Goal: Information Seeking & Learning: Learn about a topic

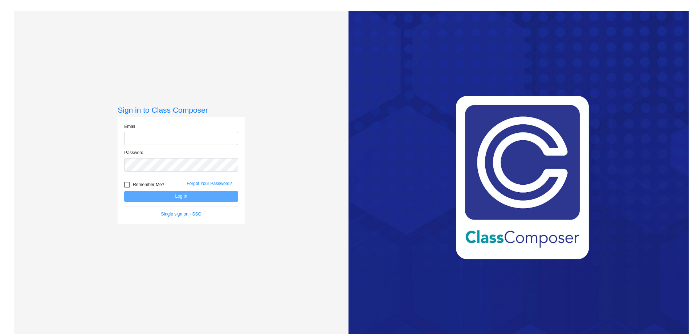
type input "[EMAIL_ADDRESS][PERSON_NAME][DOMAIN_NAME]"
click at [179, 194] on button "Log In" at bounding box center [181, 196] width 114 height 11
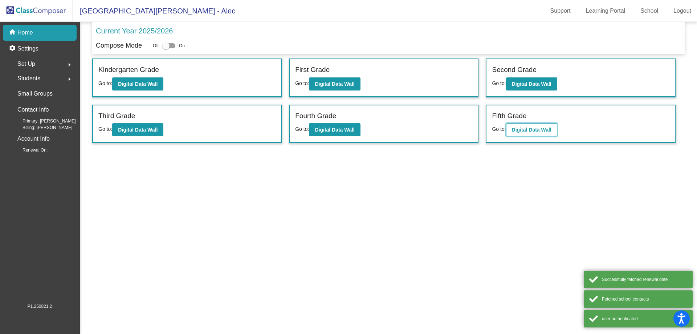
click at [557, 127] on button "Digital Data Wall" at bounding box center [531, 129] width 51 height 13
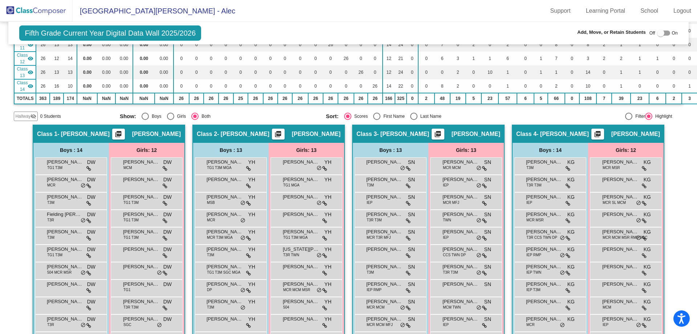
scroll to position [579, 0]
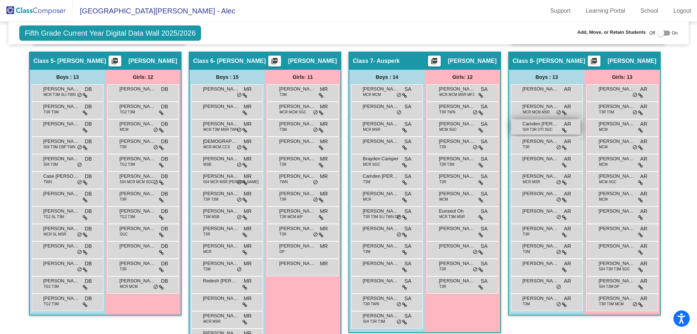
click at [539, 129] on span "504 T3R OTI SGC" at bounding box center [538, 129] width 30 height 5
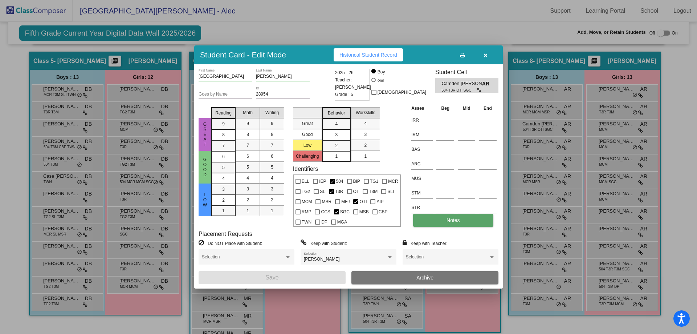
click at [464, 217] on button "Notes" at bounding box center [453, 219] width 80 height 13
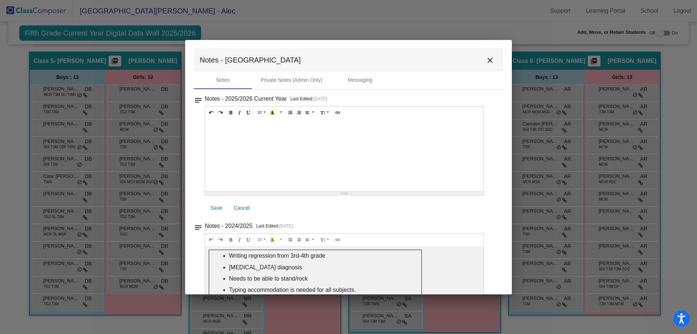
scroll to position [0, 0]
click at [491, 61] on button "close" at bounding box center [490, 60] width 15 height 15
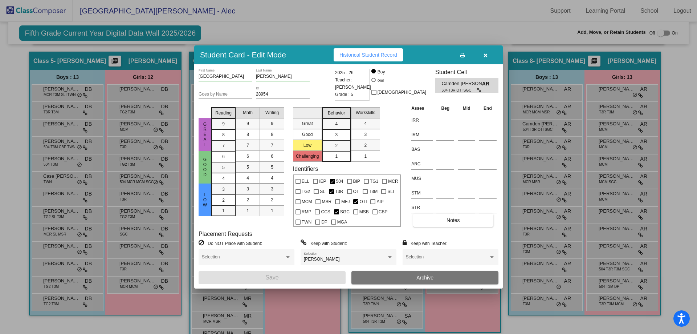
click at [494, 50] on button "button" at bounding box center [485, 54] width 23 height 13
